Goal: Information Seeking & Learning: Learn about a topic

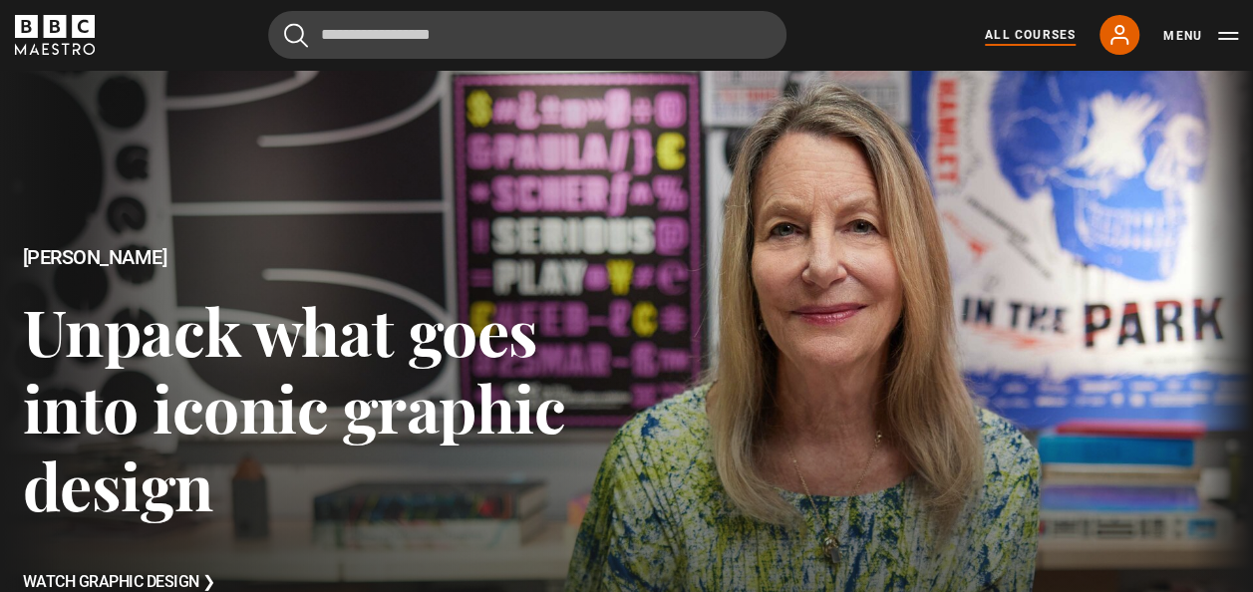
click at [1021, 26] on link "All Courses" at bounding box center [1030, 35] width 91 height 18
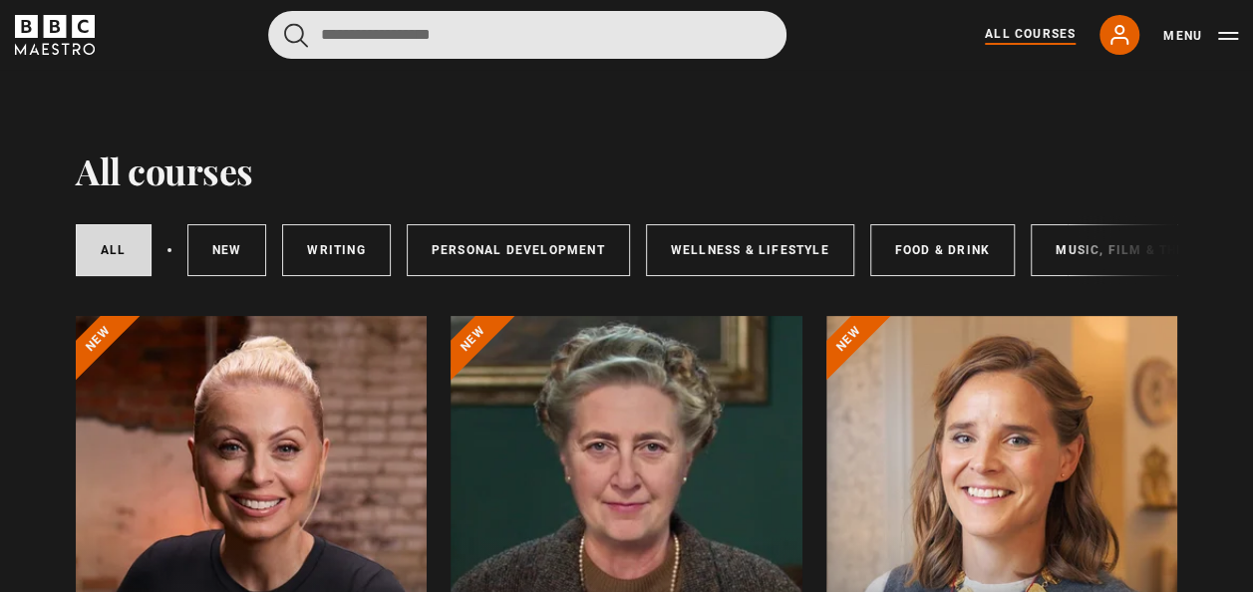
click at [501, 34] on input "Search" at bounding box center [527, 35] width 518 height 48
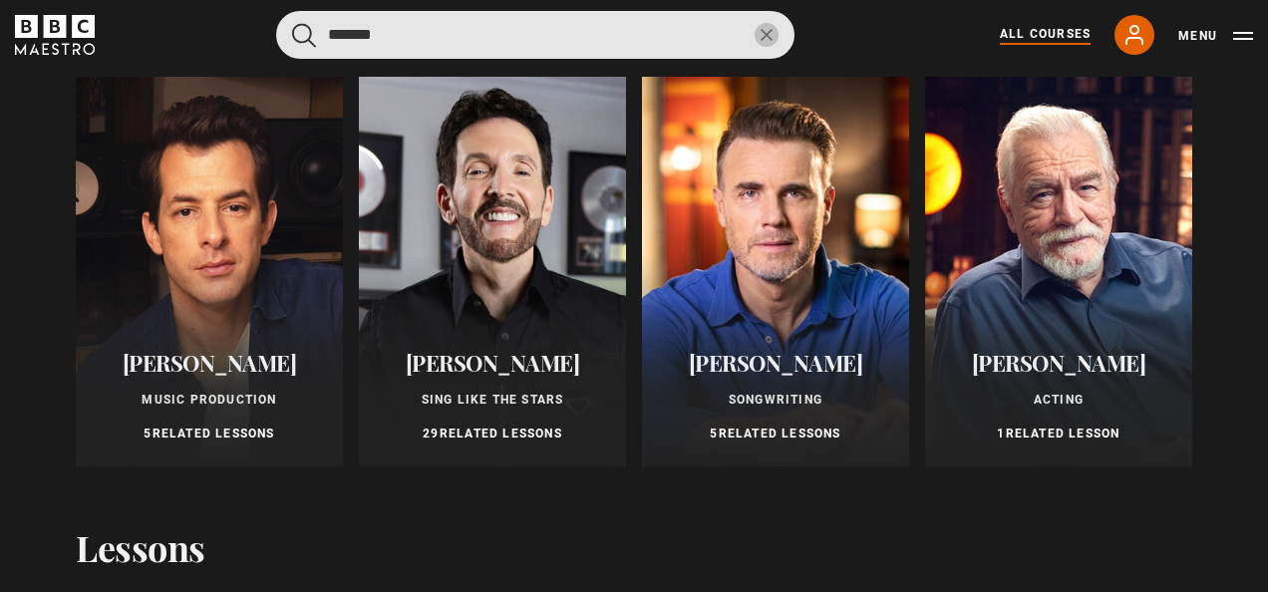
scroll to position [132, 0]
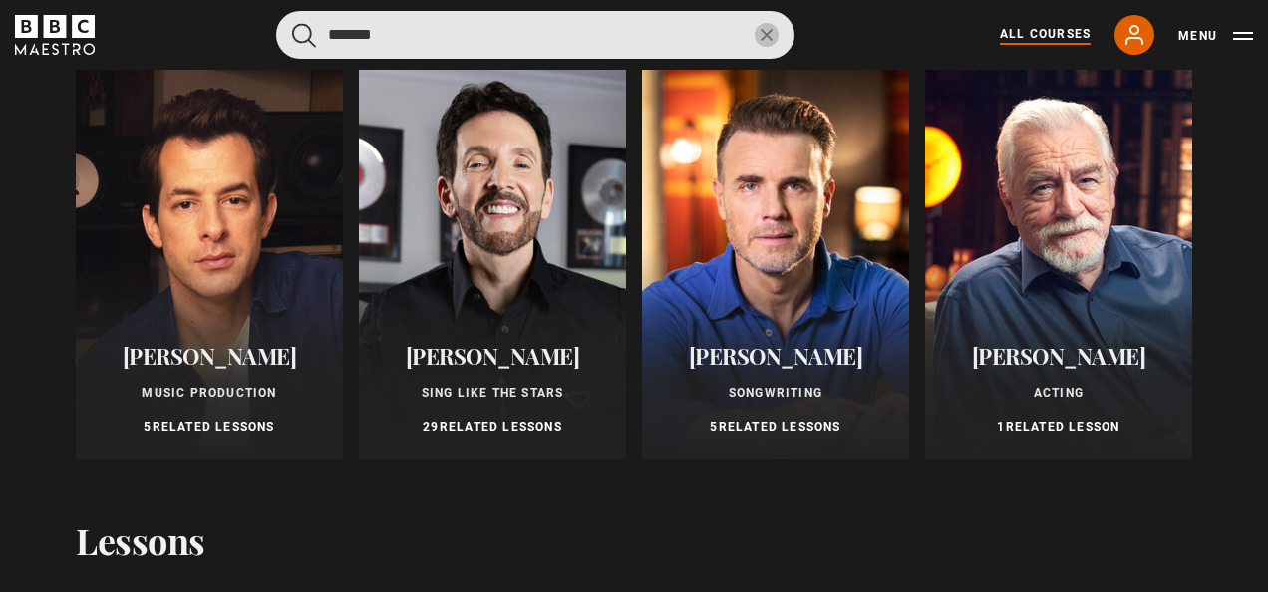
type input "*******"
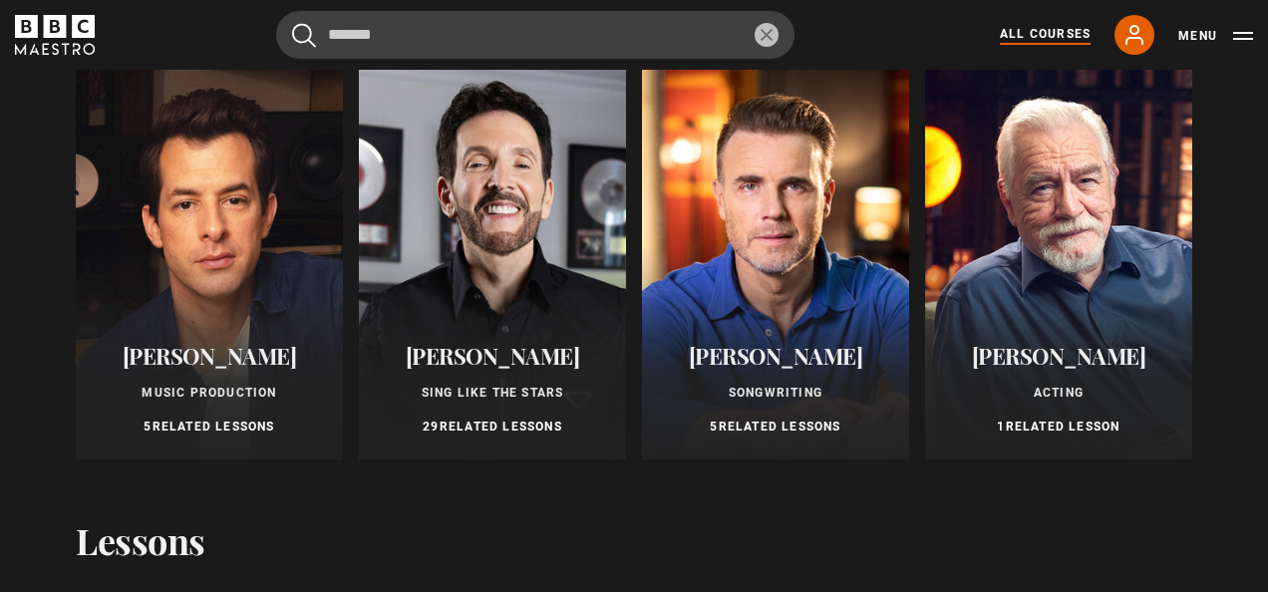
click at [489, 361] on span "[PERSON_NAME]" at bounding box center [493, 356] width 174 height 30
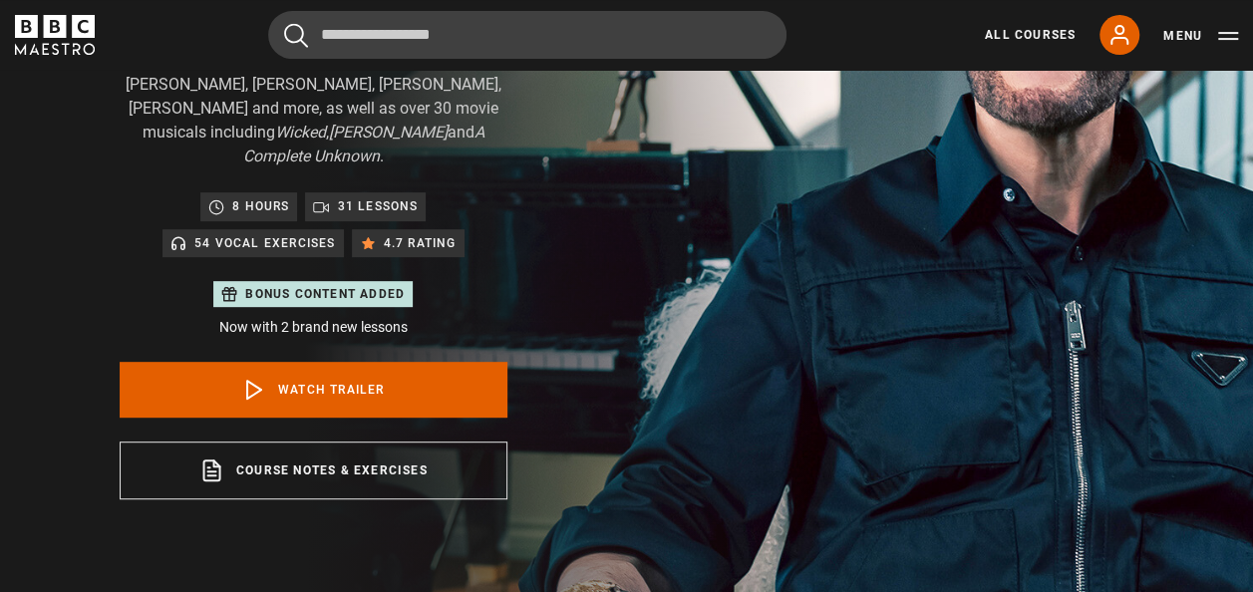
scroll to position [329, 0]
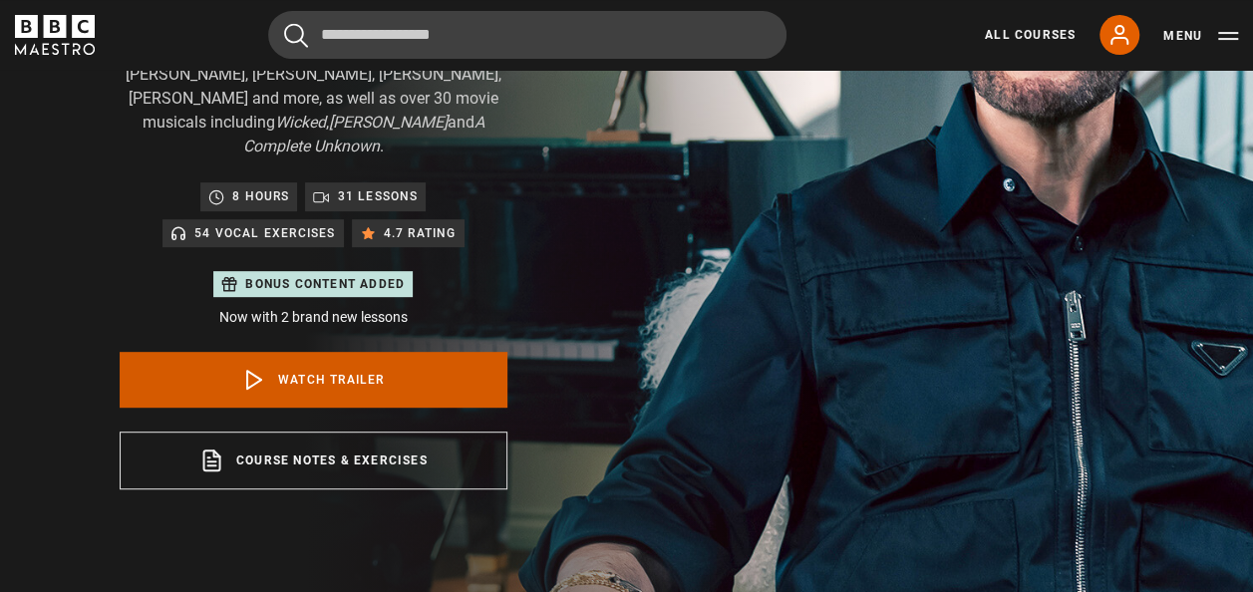
click at [385, 354] on link "Watch Trailer" at bounding box center [314, 380] width 388 height 56
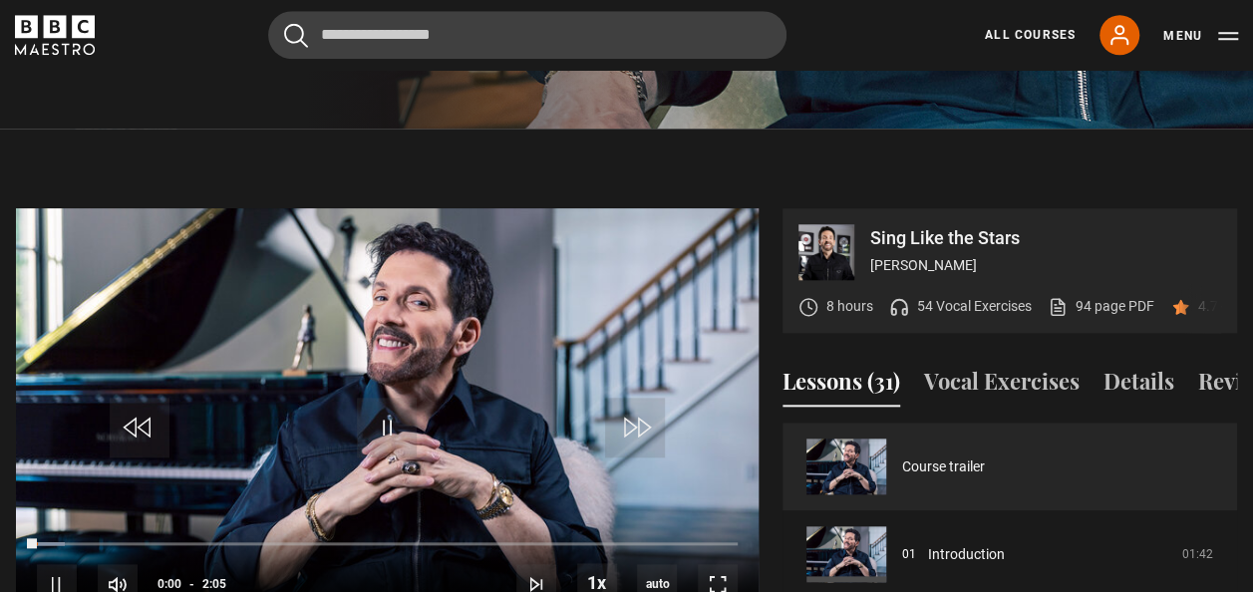
scroll to position [953, 0]
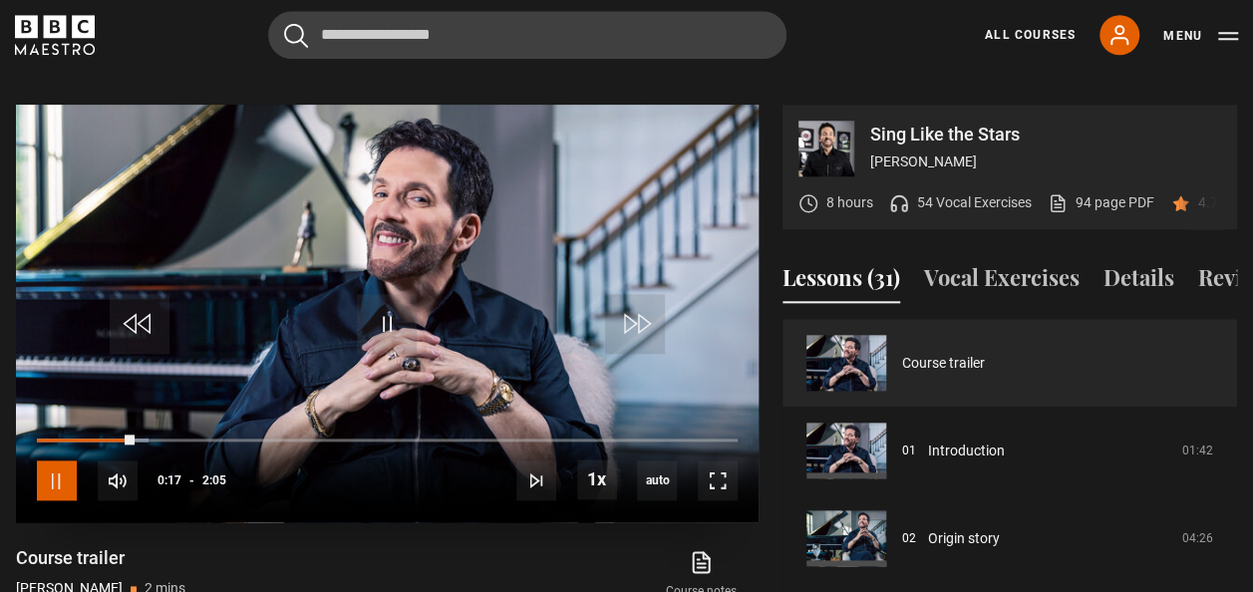
click at [58, 461] on span "Video Player" at bounding box center [57, 481] width 40 height 40
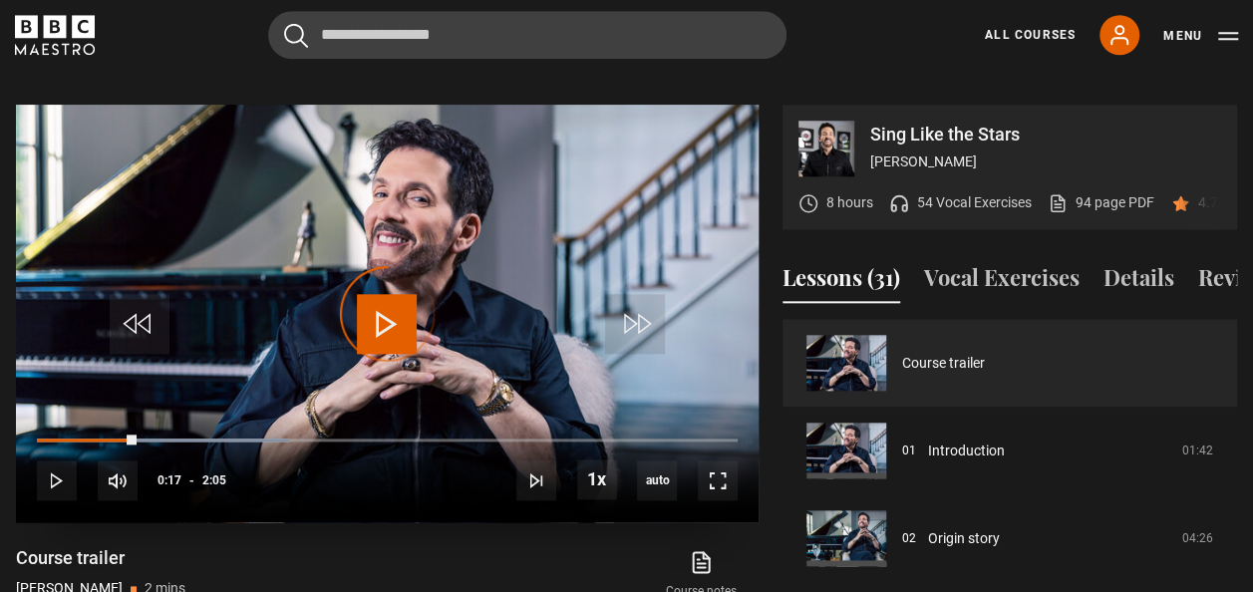
drag, startPoint x: 130, startPoint y: 410, endPoint x: 32, endPoint y: 413, distance: 97.8
click at [32, 413] on div "10s Skip Back 10 seconds Play 10s Skip Forward 10 seconds Loaded : 36.00% 0:01 …" at bounding box center [387, 468] width 743 height 111
click at [398, 294] on span "Video Player" at bounding box center [387, 324] width 60 height 60
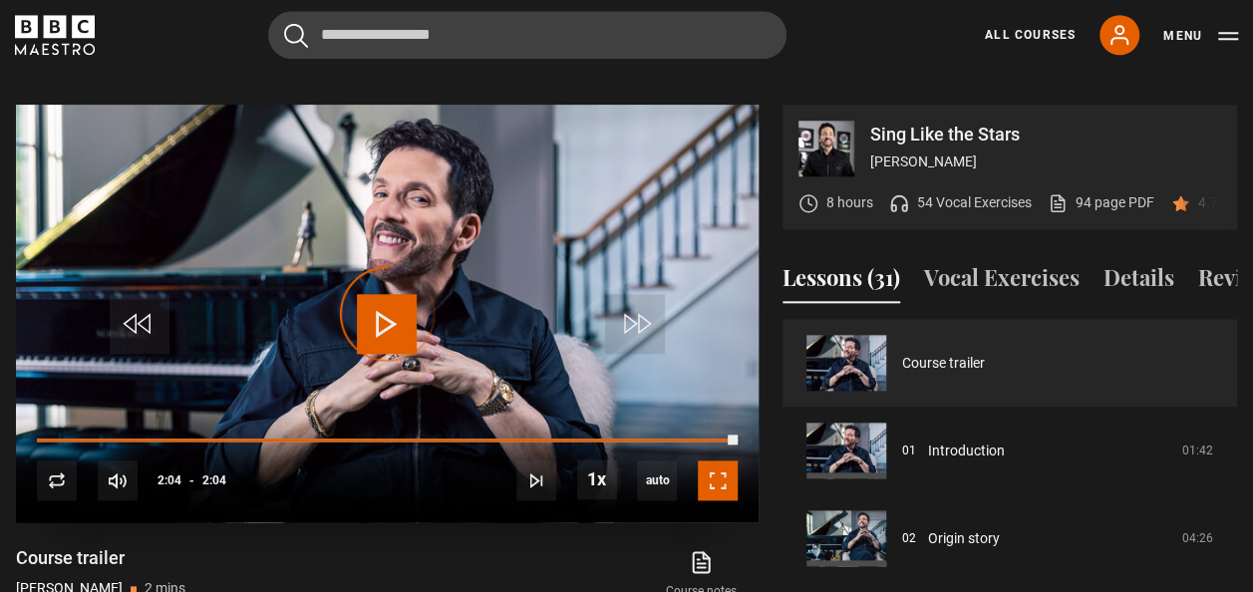
click at [720, 461] on span "Video Player" at bounding box center [718, 481] width 40 height 40
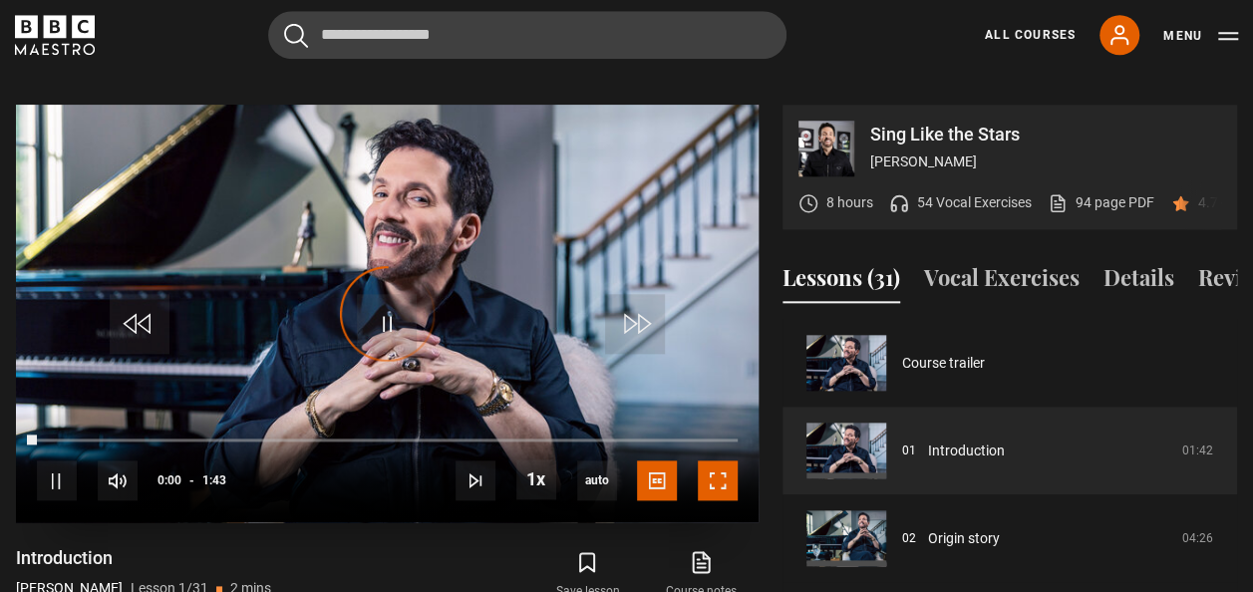
click at [715, 461] on span "Video Player" at bounding box center [718, 481] width 40 height 40
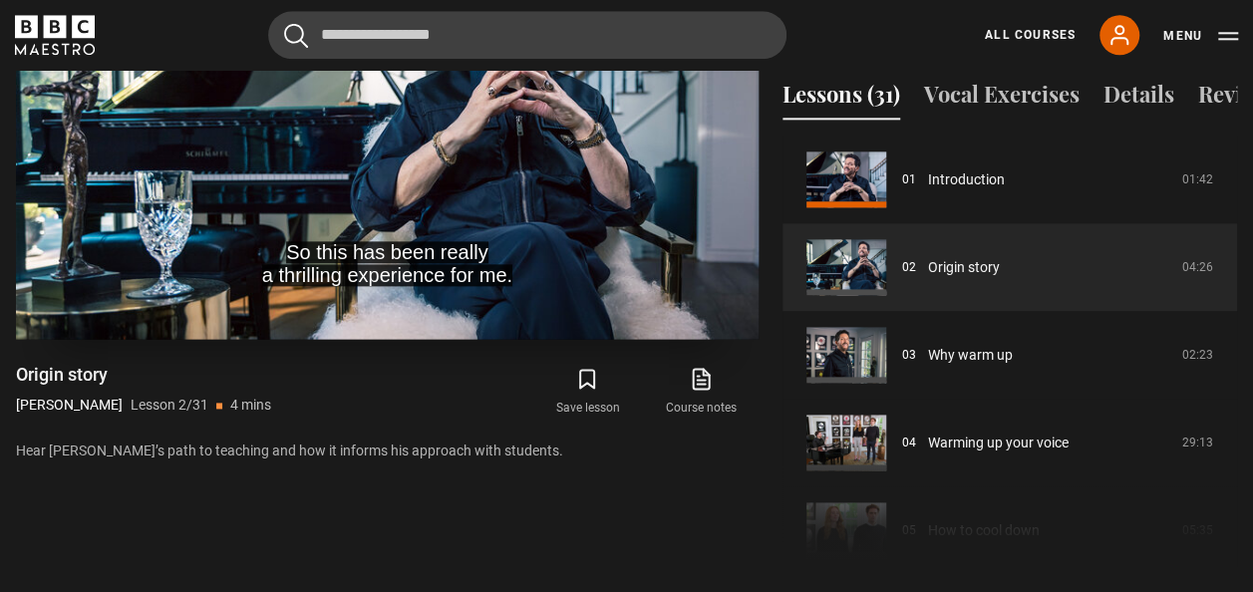
scroll to position [1133, 0]
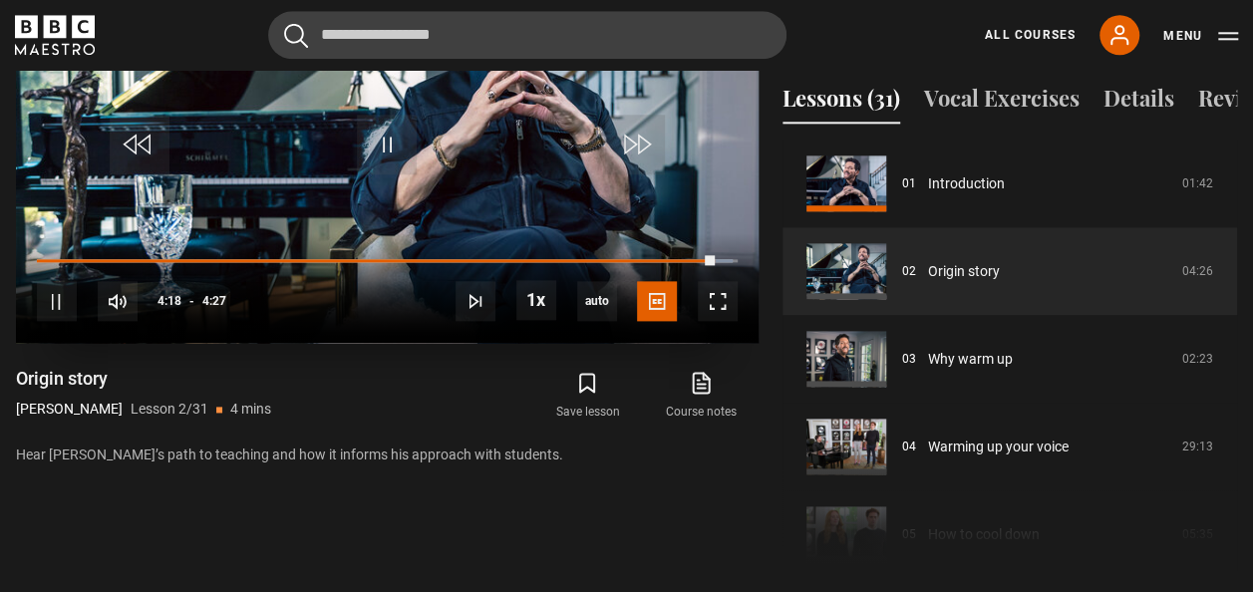
click at [259, 233] on div "10s Skip Back 10 seconds Pause 10s Skip Forward 10 seconds Loaded : 99.25% 4:18…" at bounding box center [387, 288] width 743 height 111
click at [66, 281] on span "Video Player" at bounding box center [57, 301] width 40 height 40
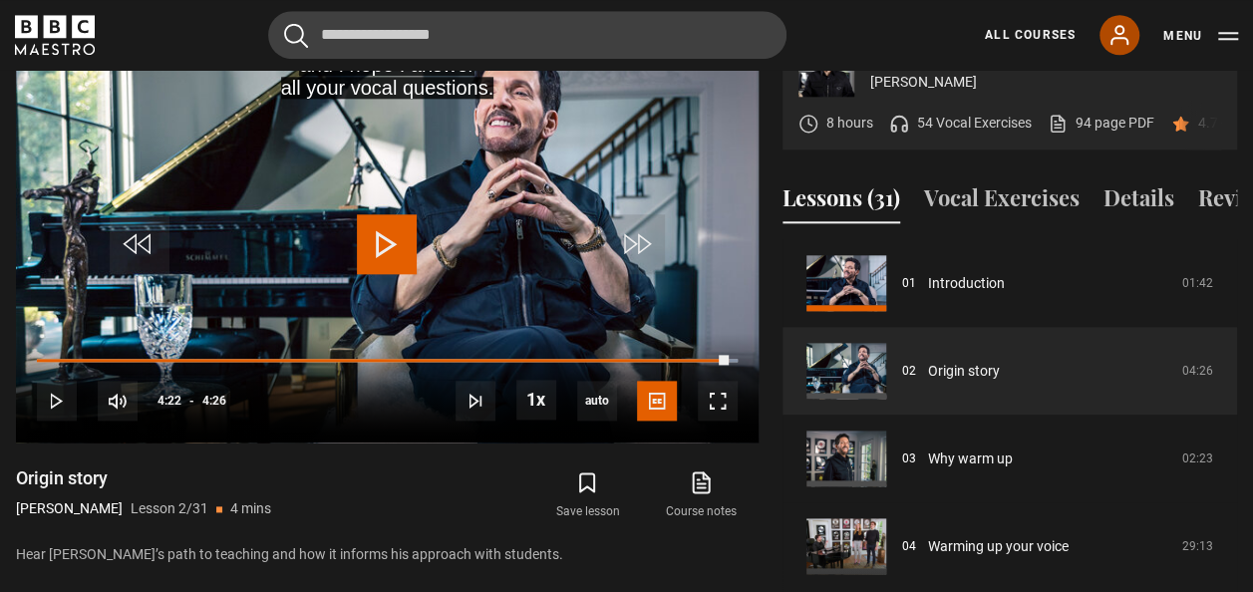
click at [1126, 29] on icon at bounding box center [1120, 35] width 24 height 24
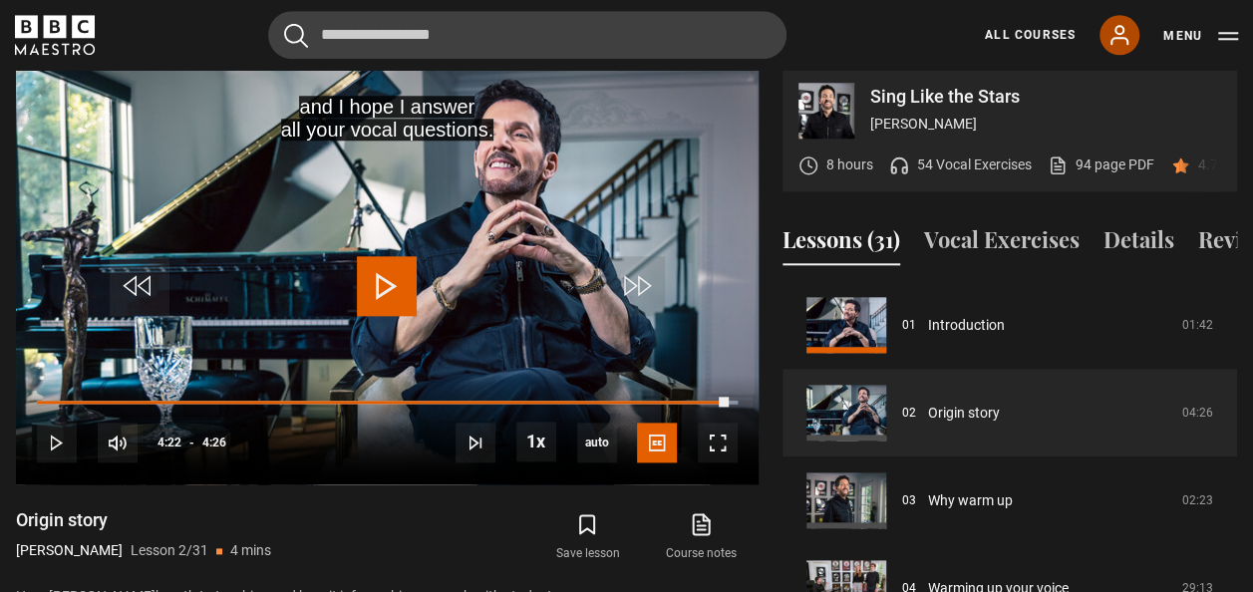
scroll to position [991, 0]
click at [1230, 34] on button "Menu" at bounding box center [1201, 36] width 75 height 20
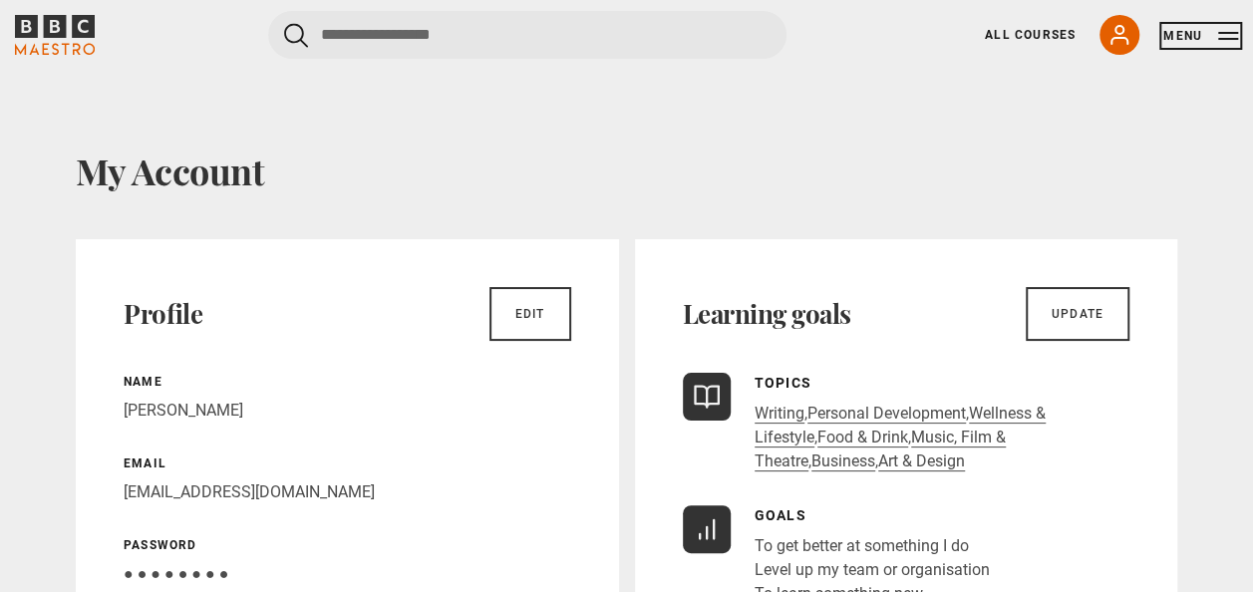
click at [1224, 32] on button "Menu" at bounding box center [1201, 36] width 75 height 20
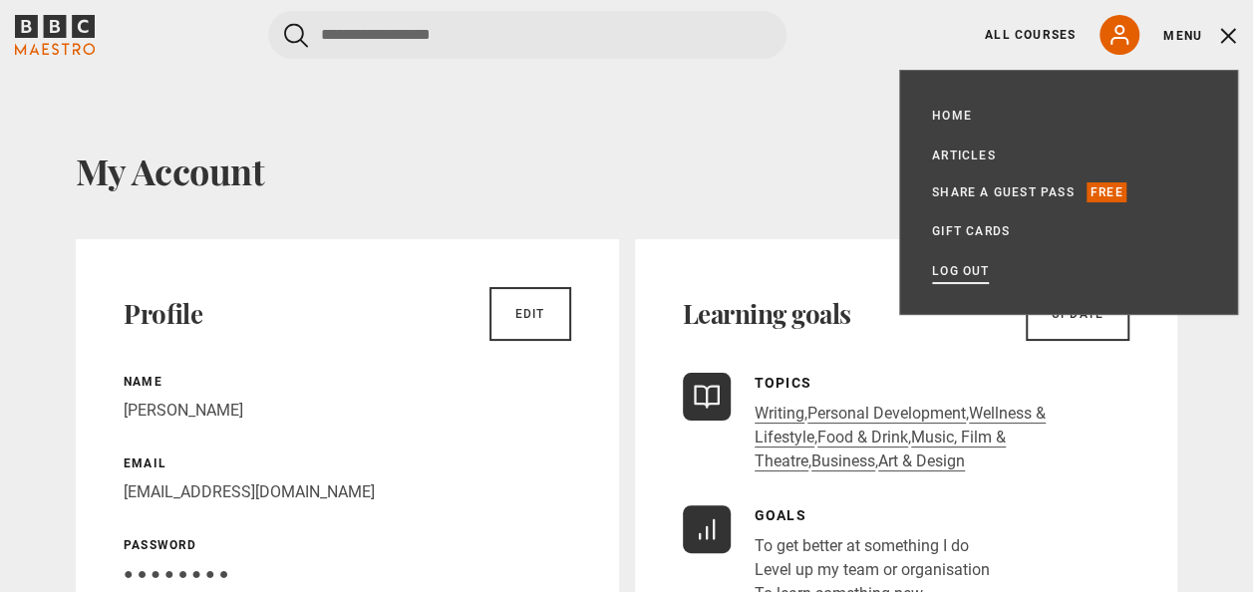
click at [975, 268] on link "Log out" at bounding box center [960, 271] width 57 height 20
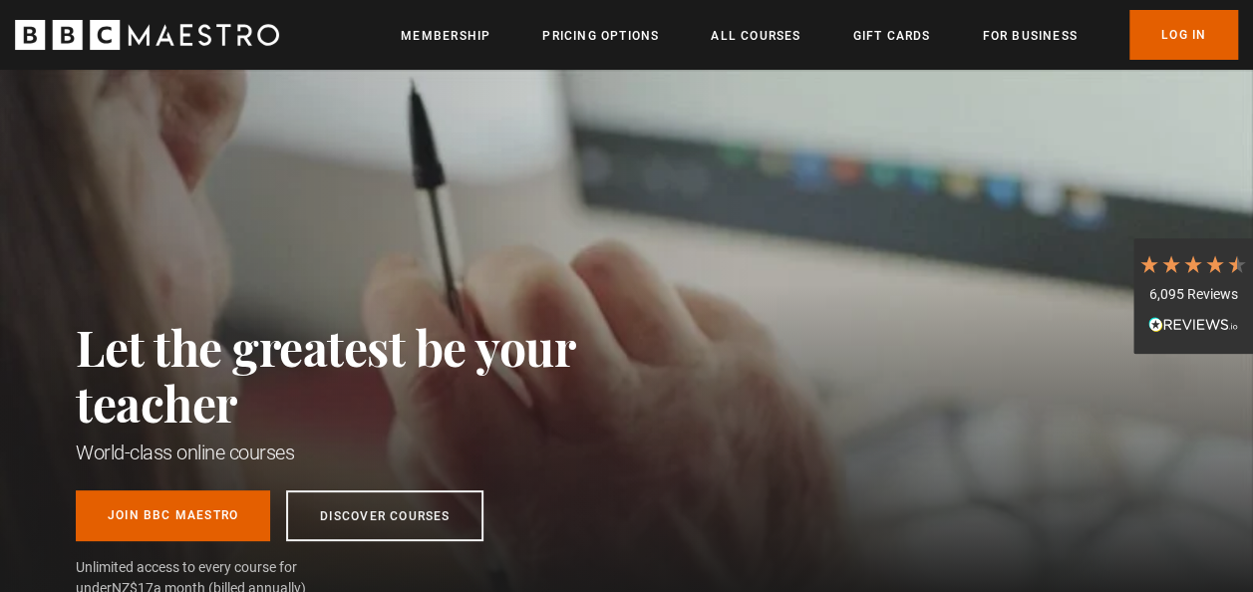
scroll to position [0, 1254]
